Goal: Task Accomplishment & Management: Use online tool/utility

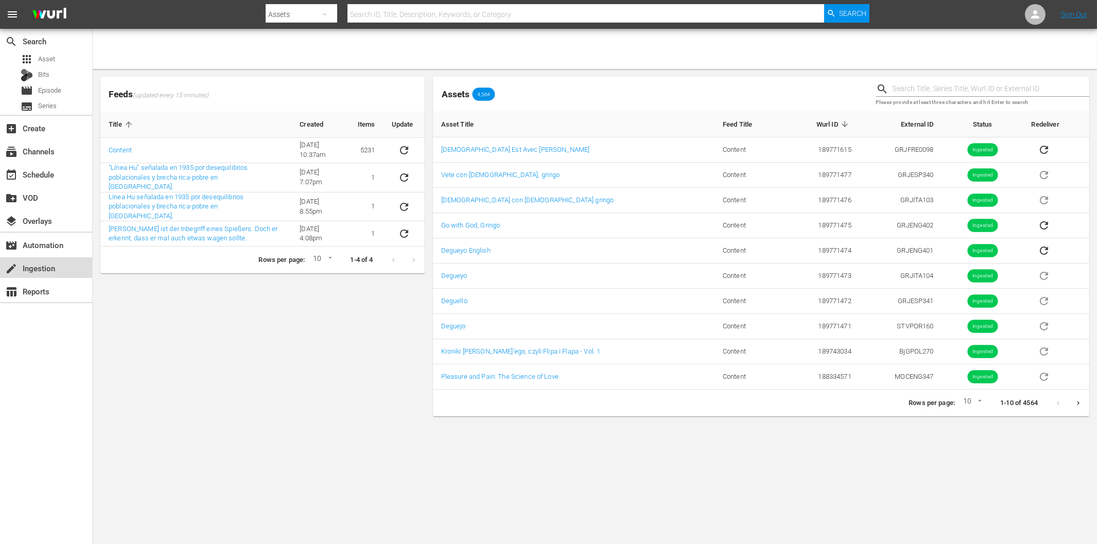
click at [26, 264] on div "create Ingestion" at bounding box center [29, 266] width 58 height 9
click at [405, 147] on icon "sticky table" at bounding box center [404, 150] width 8 height 8
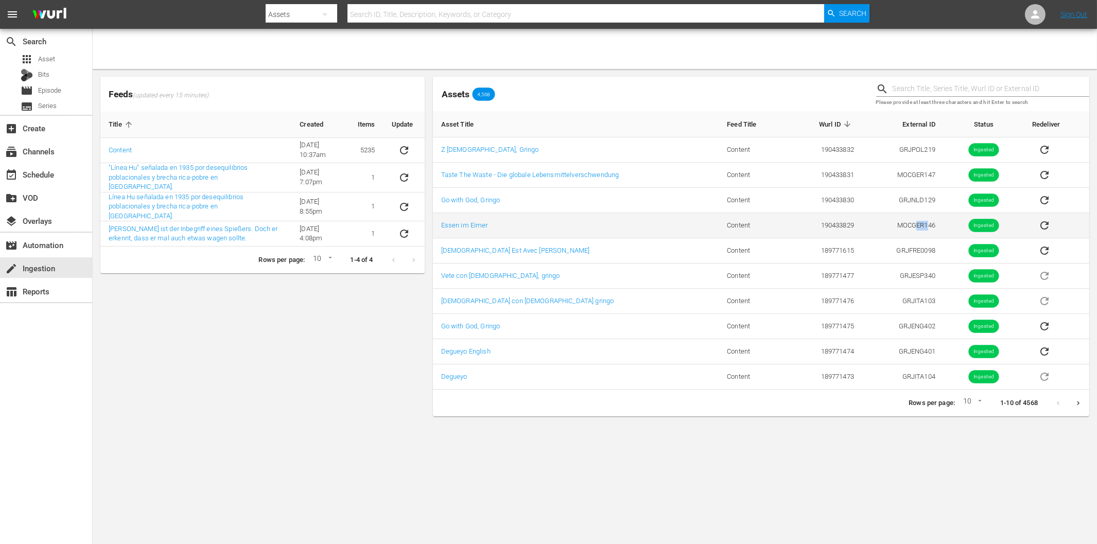
drag, startPoint x: 913, startPoint y: 225, endPoint x: 924, endPoint y: 233, distance: 13.7
click at [928, 227] on td "MOCGER146" at bounding box center [902, 225] width 81 height 25
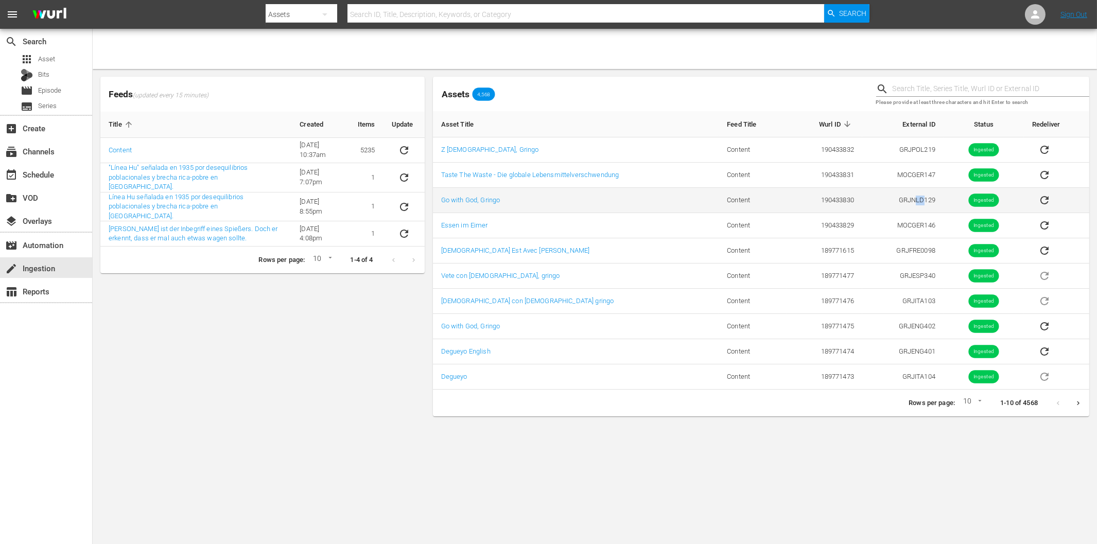
click at [924, 200] on td "GRJNLD129" at bounding box center [902, 200] width 81 height 25
click at [295, 381] on div "Feeds (updated every 15 minutes) Title Created Items Update Content 6/8/22 @ 10…" at bounding box center [262, 247] width 332 height 348
click at [322, 332] on div "Feeds (updated every 15 minutes) Title Created Items Update Content 6/8/22 @ 10…" at bounding box center [262, 247] width 332 height 348
click at [330, 353] on div "Feeds (updated every 15 minutes) Title Created Items Update Content 6/8/22 @ 10…" at bounding box center [262, 247] width 332 height 348
